Goal: Find specific page/section

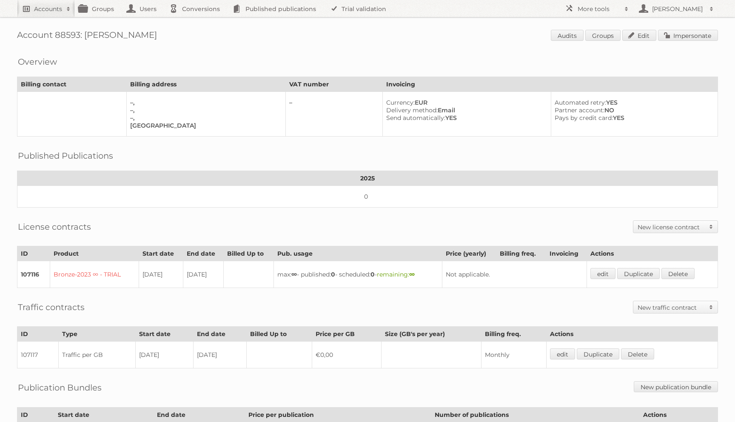
click at [52, 11] on h2 "Accounts" at bounding box center [48, 9] width 28 height 9
type input"] "karwei"
click at [196, 22] on input "Search" at bounding box center [202, 28] width 13 height 13
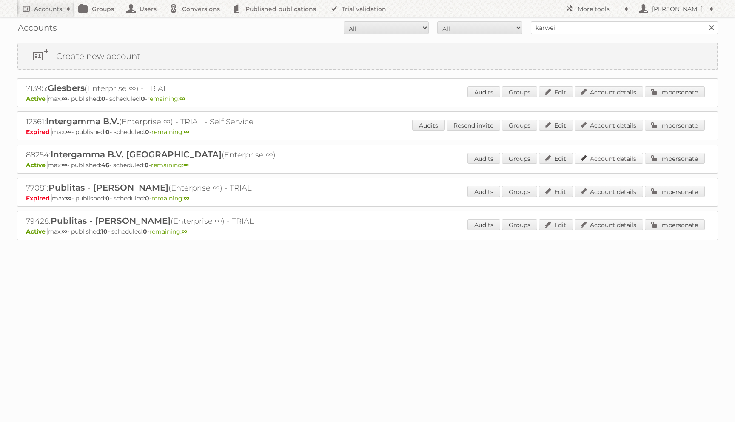
click at [606, 156] on link "Account details" at bounding box center [609, 158] width 69 height 11
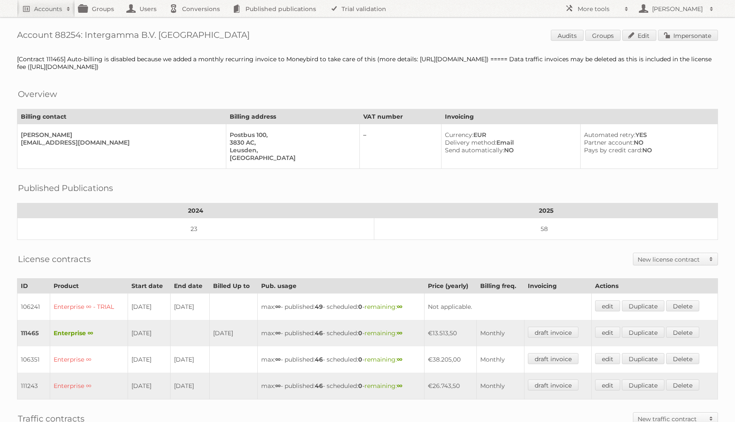
click at [72, 32] on h1 "Account 88254: Intergamma B.V. Karwei Audits Groups Edit Impersonate" at bounding box center [367, 36] width 701 height 13
copy h1 "88254"
click at [602, 36] on link "Groups" at bounding box center [603, 35] width 35 height 11
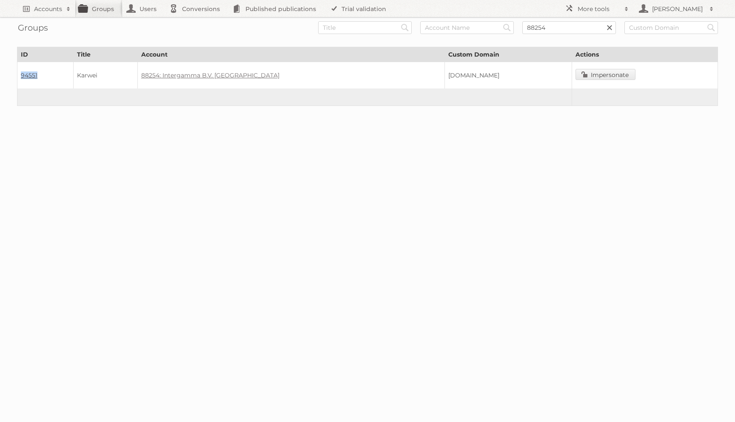
drag, startPoint x: 47, startPoint y: 73, endPoint x: 20, endPoint y: 72, distance: 26.8
click at [20, 72] on td "94551" at bounding box center [45, 75] width 56 height 27
copy link "94551"
click at [57, 10] on h2 "Accounts" at bounding box center [48, 9] width 28 height 9
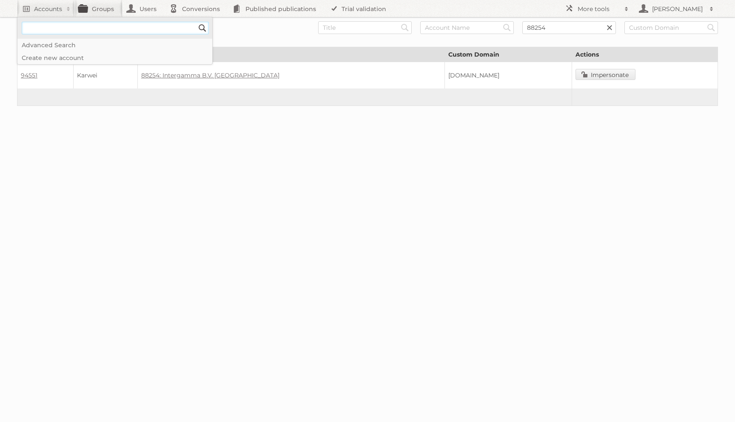
paste input"] "Welkoop"
type input"] "Welkoop"
click at [196, 22] on input "Search" at bounding box center [202, 28] width 13 height 13
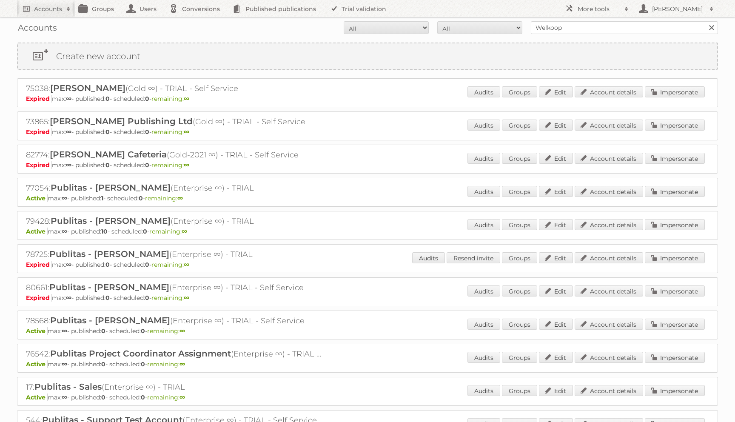
scroll to position [173, 0]
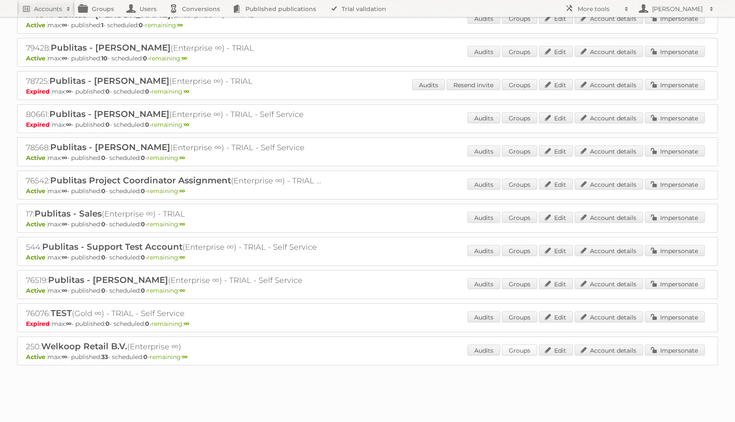
click at [514, 350] on link "Groups" at bounding box center [519, 350] width 35 height 11
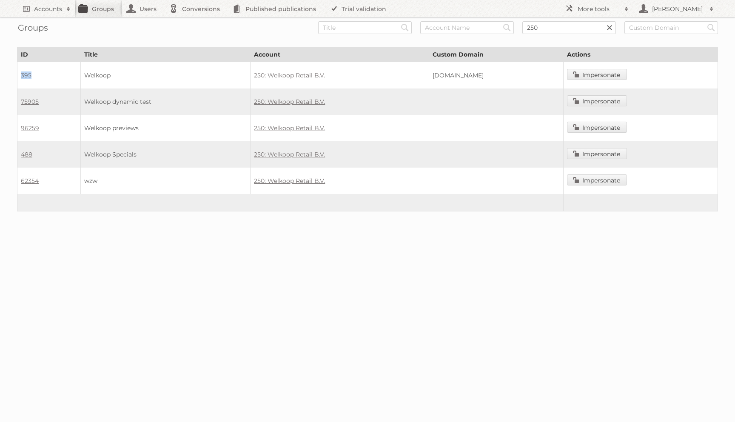
drag, startPoint x: 43, startPoint y: 75, endPoint x: 18, endPoint y: 75, distance: 25.1
click at [18, 75] on td "395" at bounding box center [48, 75] width 63 height 27
copy link "395"
click at [597, 9] on h2 "More tools" at bounding box center [599, 9] width 43 height 9
click at [598, 97] on link "Beta Features" at bounding box center [603, 100] width 84 height 13
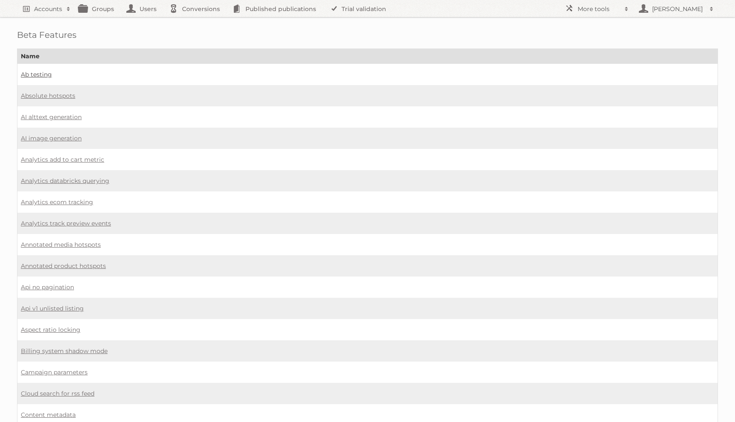
click at [40, 74] on link "Ab testing" at bounding box center [36, 75] width 31 height 8
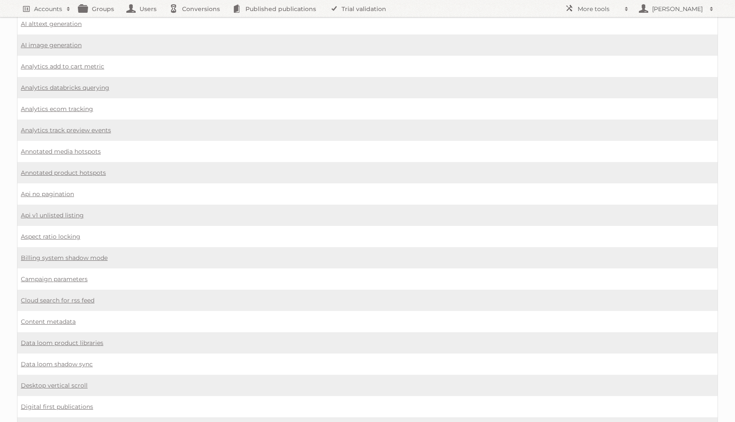
scroll to position [105, 0]
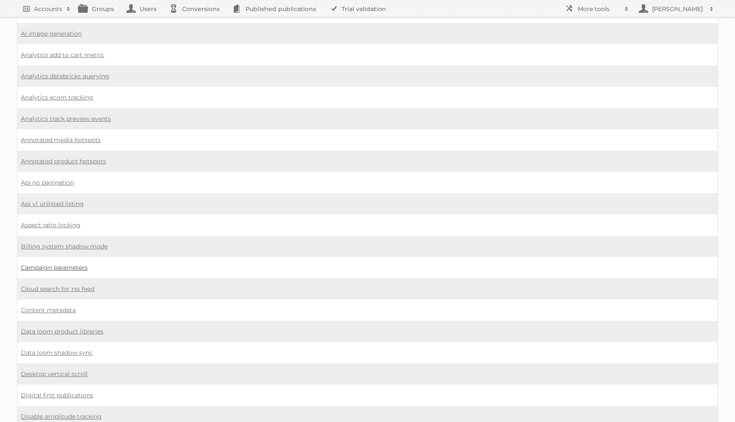
click at [82, 264] on link "Campaign parameters" at bounding box center [54, 268] width 67 height 8
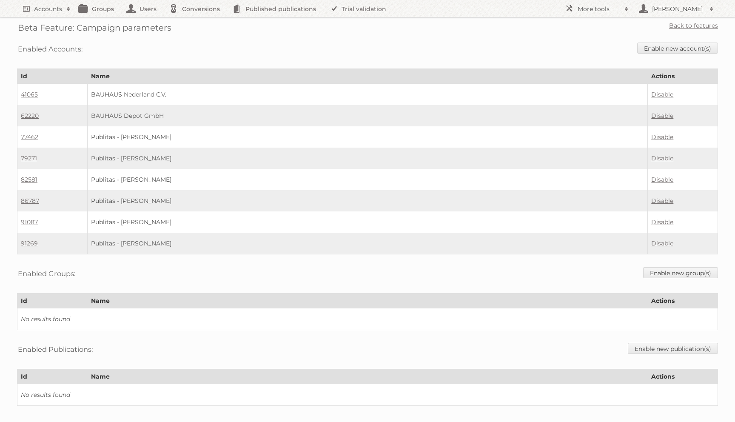
scroll to position [12, 0]
